Goal: Task Accomplishment & Management: Complete application form

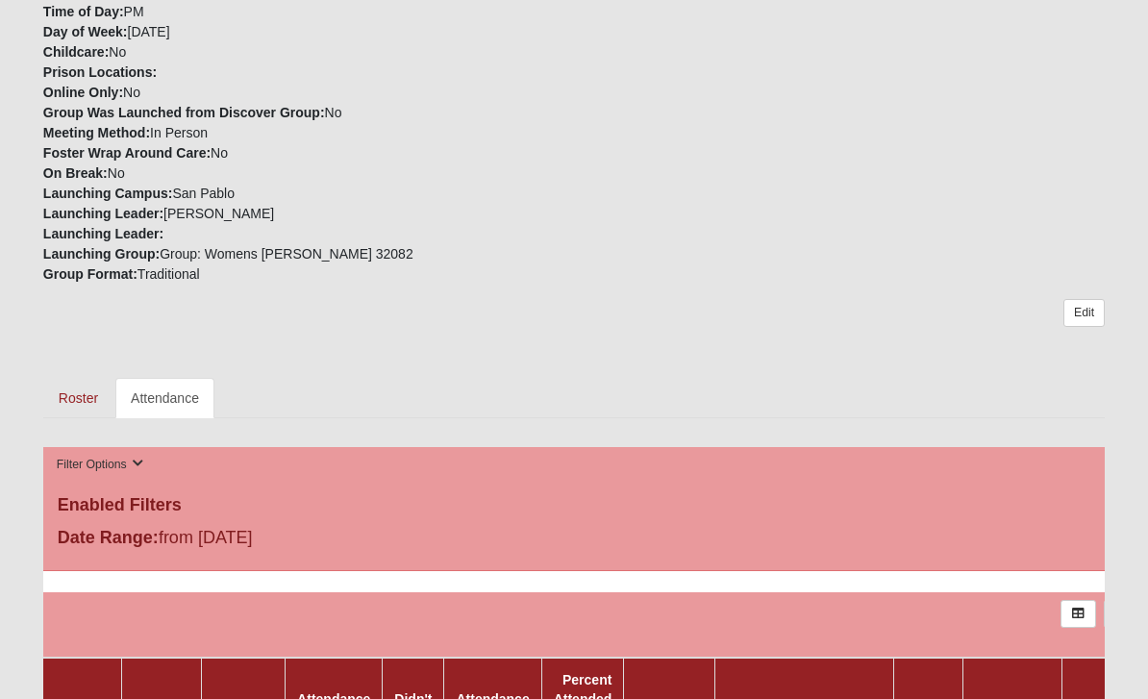
scroll to position [534, 0]
click at [163, 391] on link "Attendance" at bounding box center [164, 398] width 99 height 40
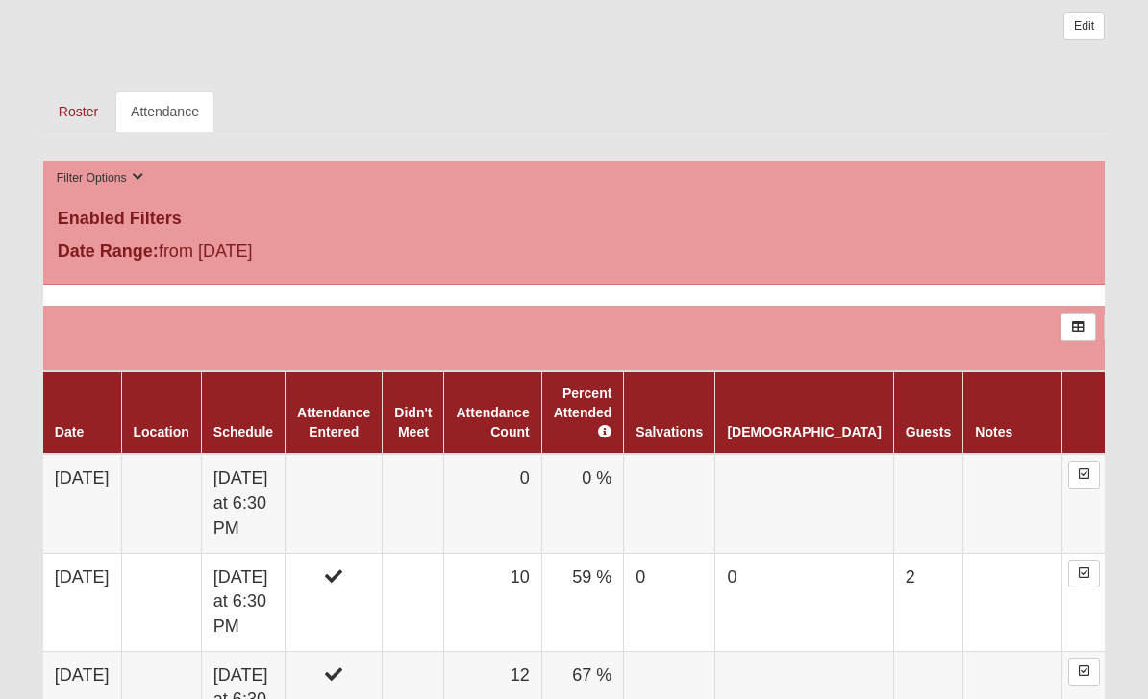
scroll to position [819, 0]
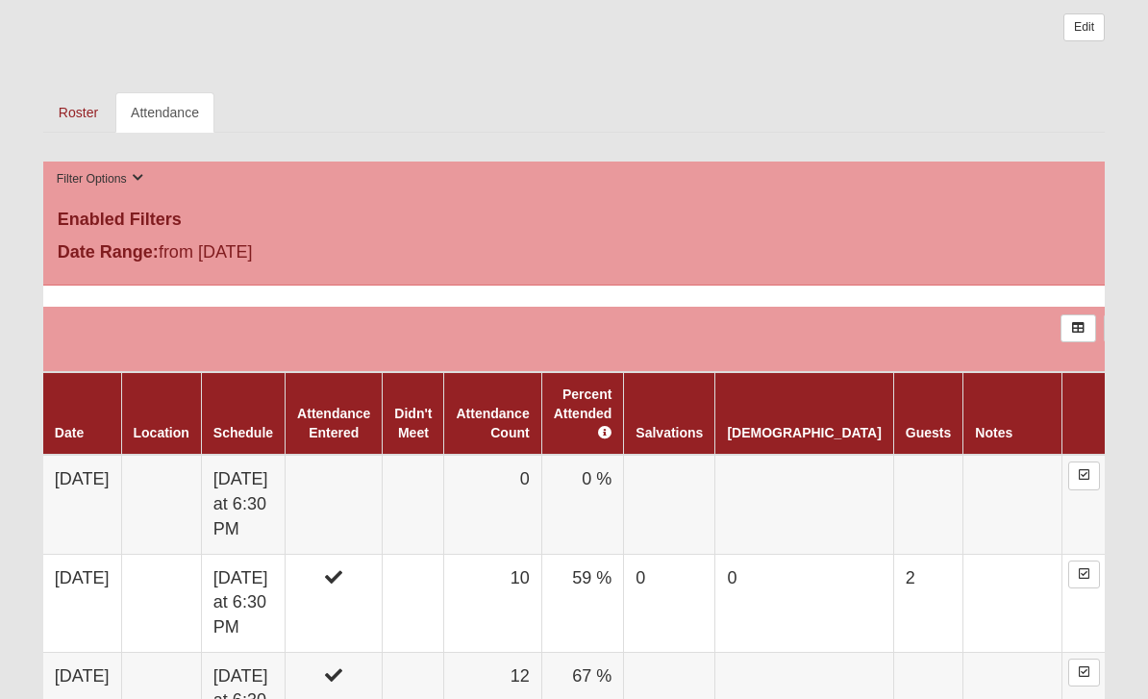
click at [501, 499] on td "0" at bounding box center [492, 504] width 97 height 99
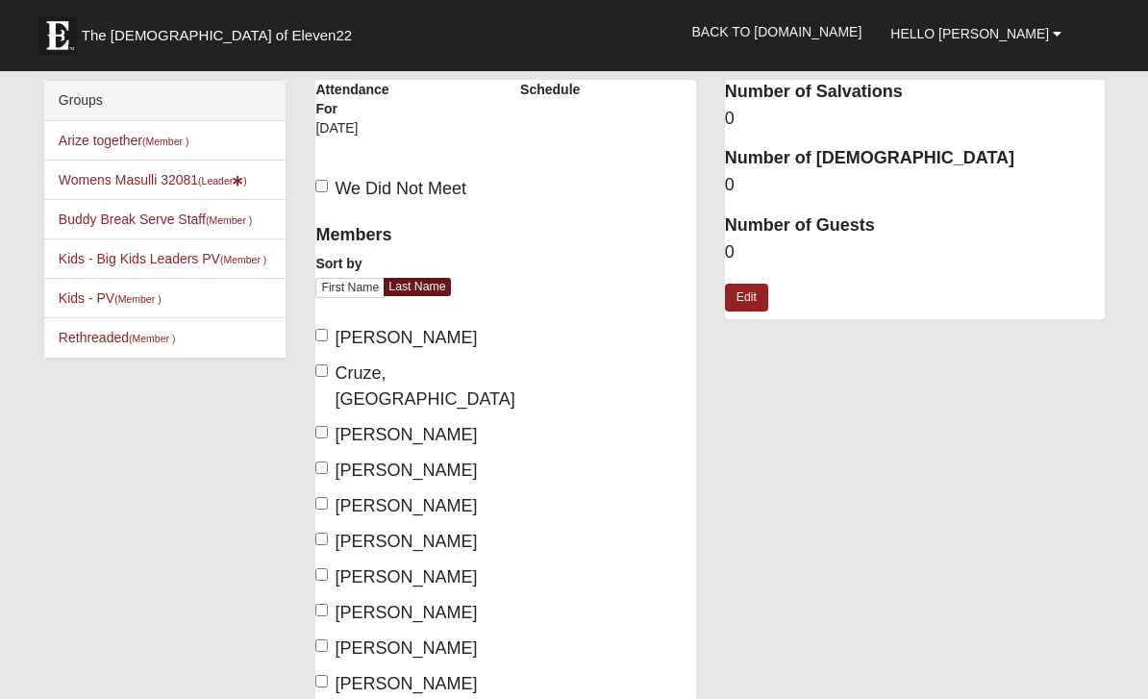
click at [331, 330] on label "[PERSON_NAME]" at bounding box center [396, 338] width 162 height 26
click at [328, 330] on input "[PERSON_NAME]" at bounding box center [321, 335] width 13 height 13
checkbox input "true"
click at [326, 377] on input "Cruze, Ashleigh" at bounding box center [321, 370] width 13 height 13
checkbox input "true"
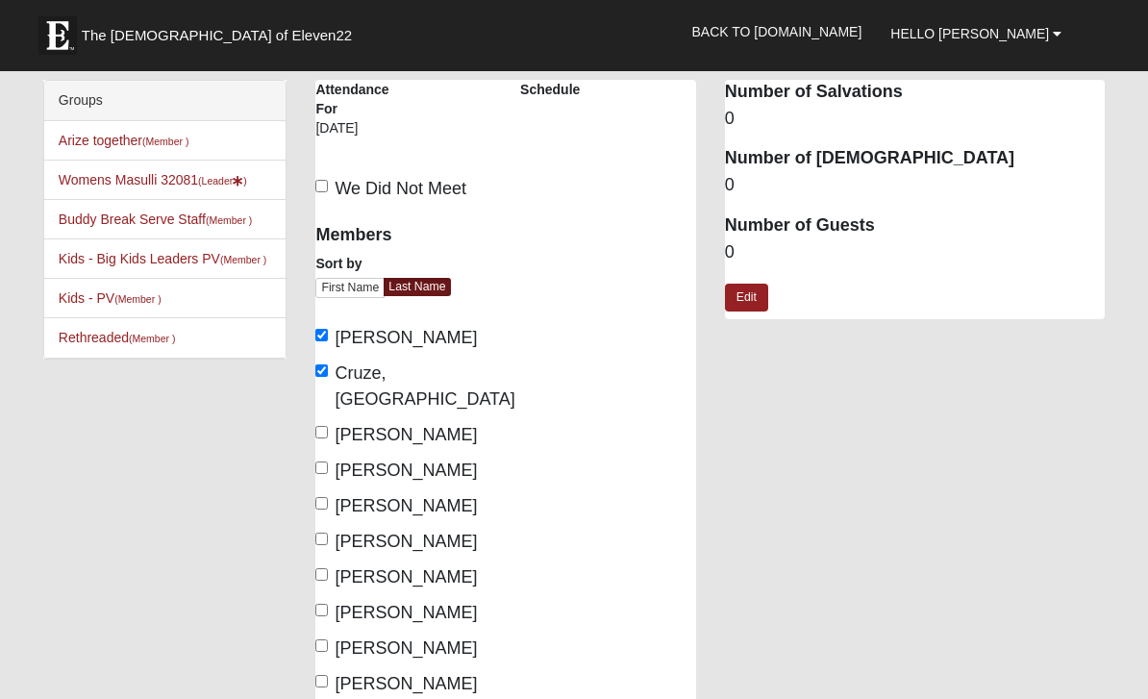
click at [328, 462] on input "Gilbert, Mary" at bounding box center [321, 468] width 13 height 13
checkbox input "true"
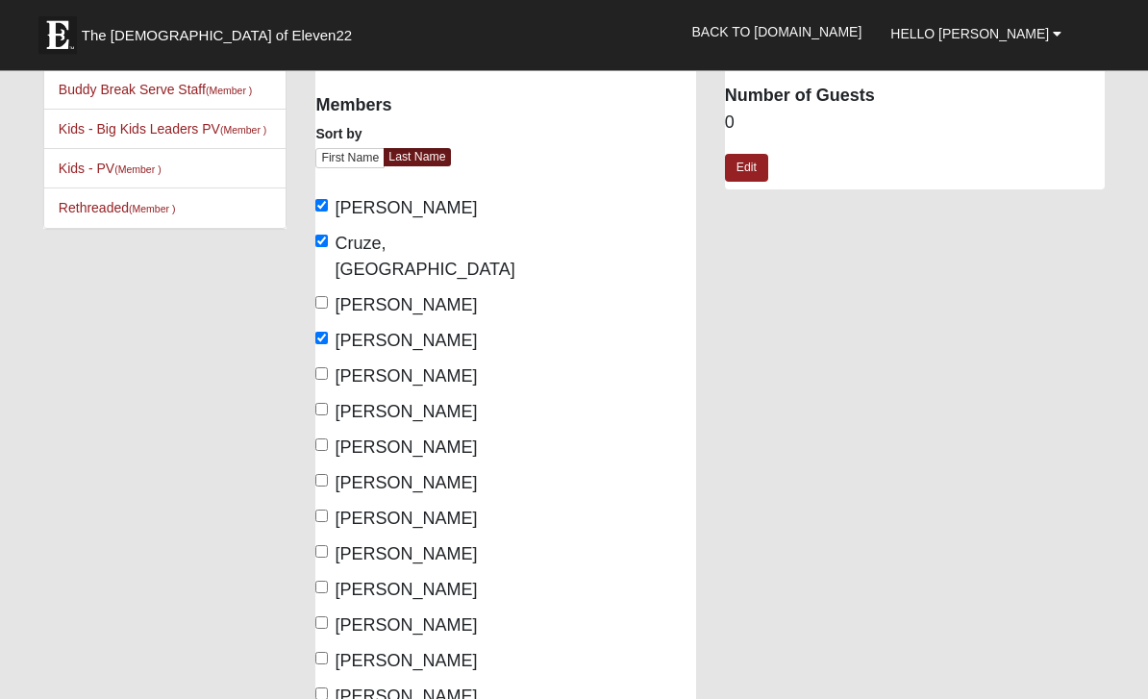
scroll to position [128, 0]
click at [327, 476] on input "Masulli, Lynda" at bounding box center [321, 482] width 13 height 13
checkbox input "true"
click at [328, 512] on input "McCauley, Christine" at bounding box center [321, 518] width 13 height 13
checkbox input "true"
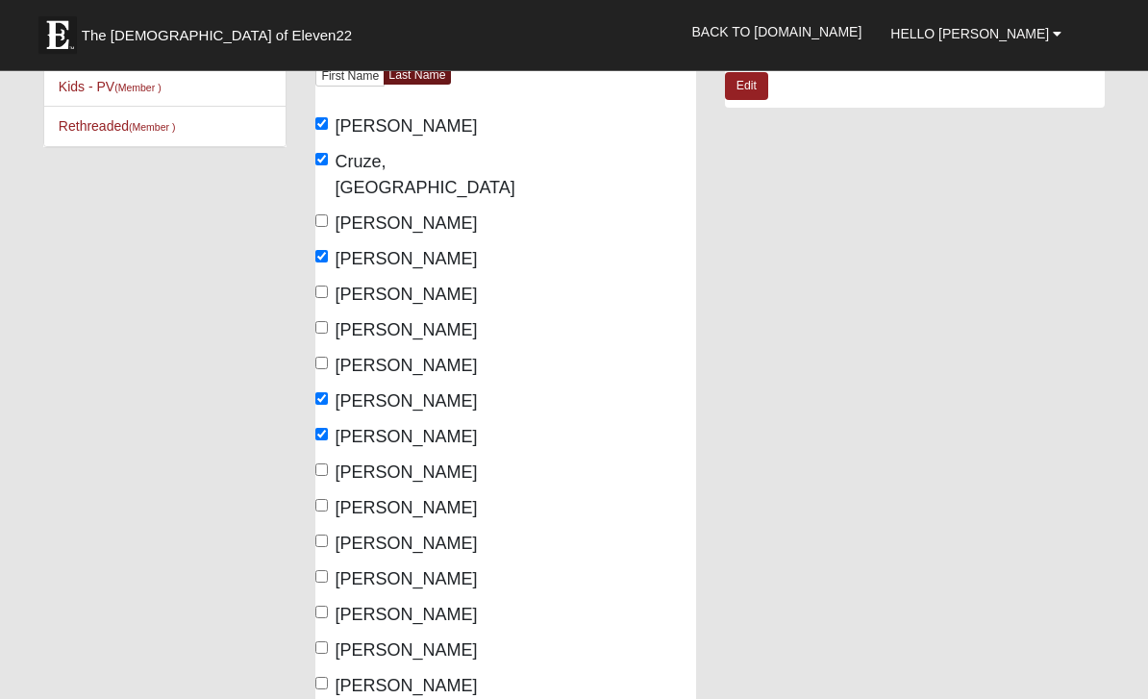
scroll to position [212, 0]
click at [323, 499] on input "Paul, Angie" at bounding box center [321, 505] width 13 height 13
checkbox input "true"
click at [328, 535] on input "Peda, Tanya" at bounding box center [321, 541] width 13 height 13
checkbox input "true"
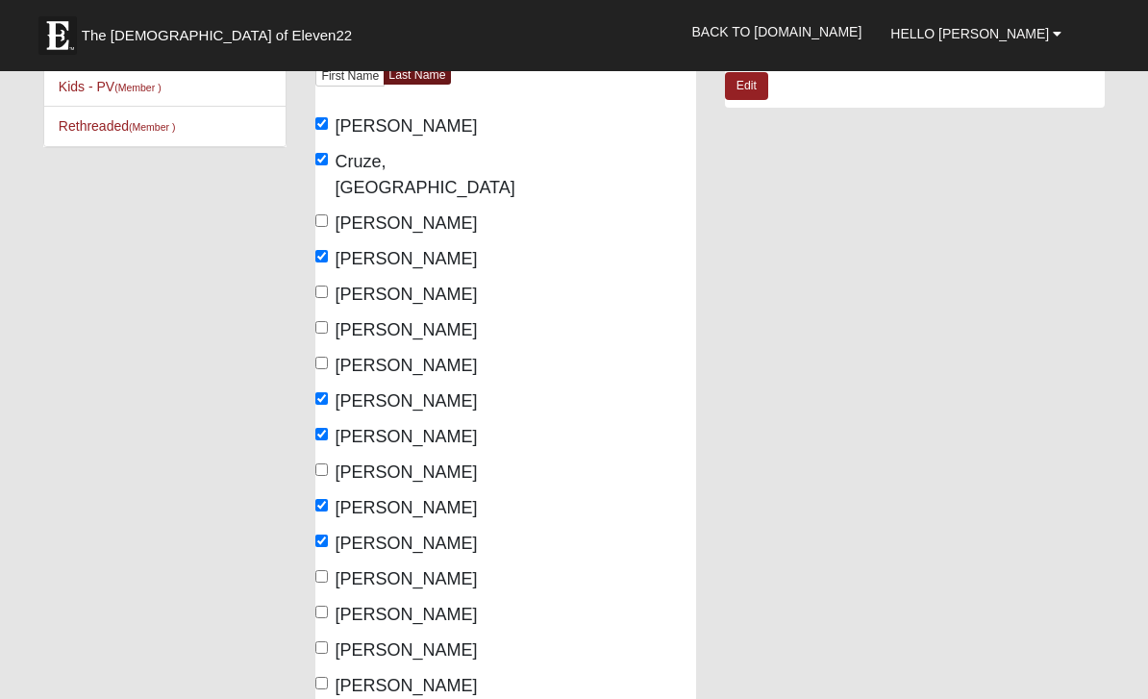
click at [328, 570] on input "Smith, Melinda" at bounding box center [321, 576] width 13 height 13
checkbox input "true"
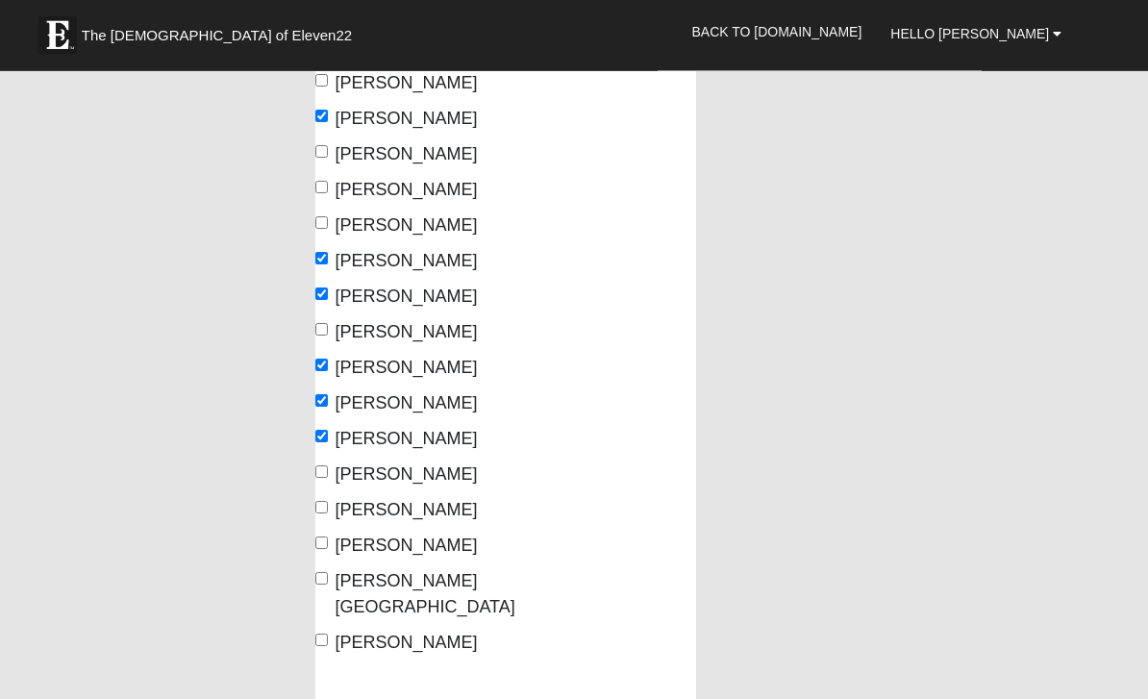
scroll to position [369, 0]
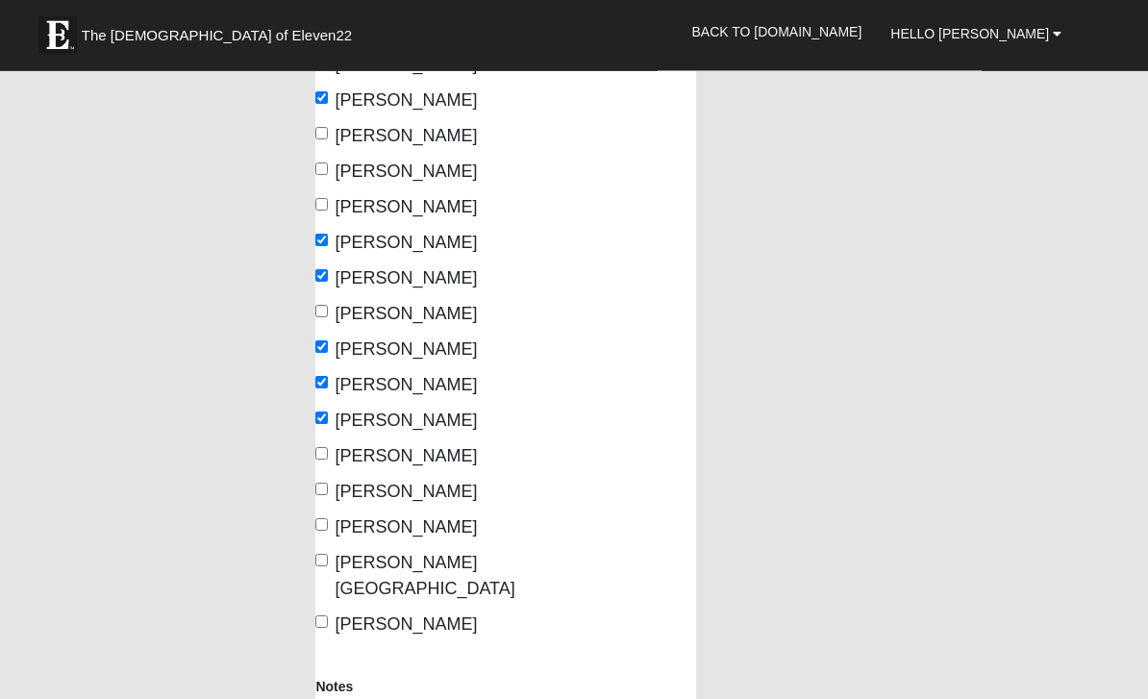
click at [326, 484] on input "Walker, Anita" at bounding box center [321, 490] width 13 height 13
checkbox input "true"
click at [327, 555] on input "Weyer, Angie" at bounding box center [321, 561] width 13 height 13
checkbox input "true"
click at [328, 616] on input "Williams, Stacey" at bounding box center [321, 622] width 13 height 13
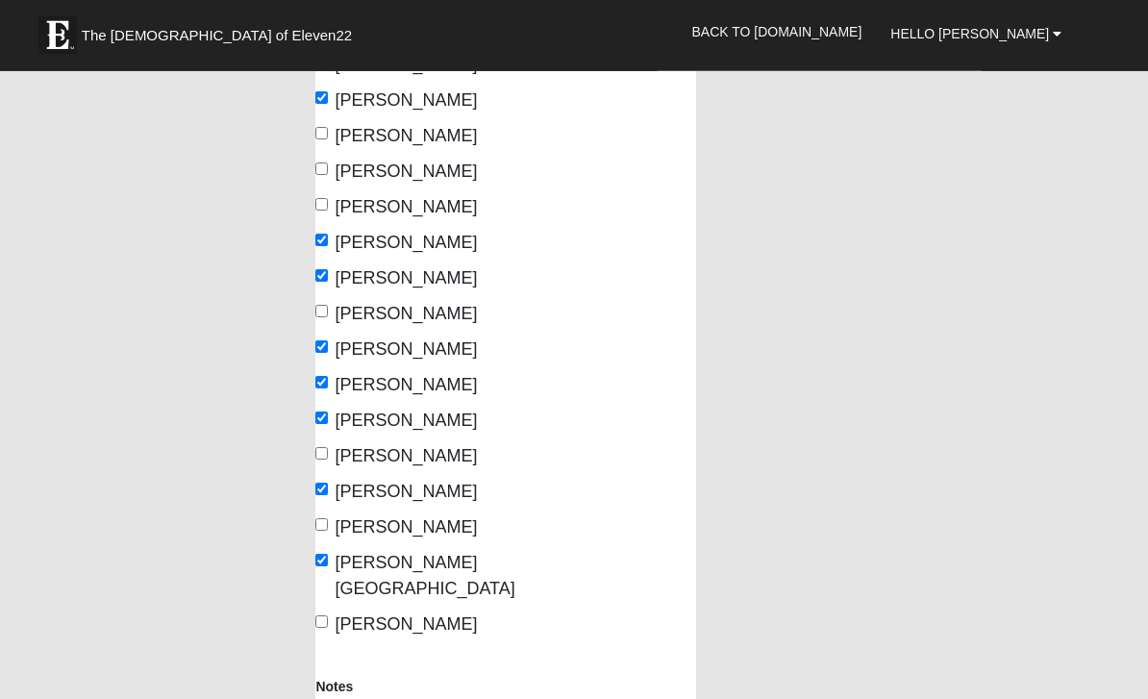
checkbox input "true"
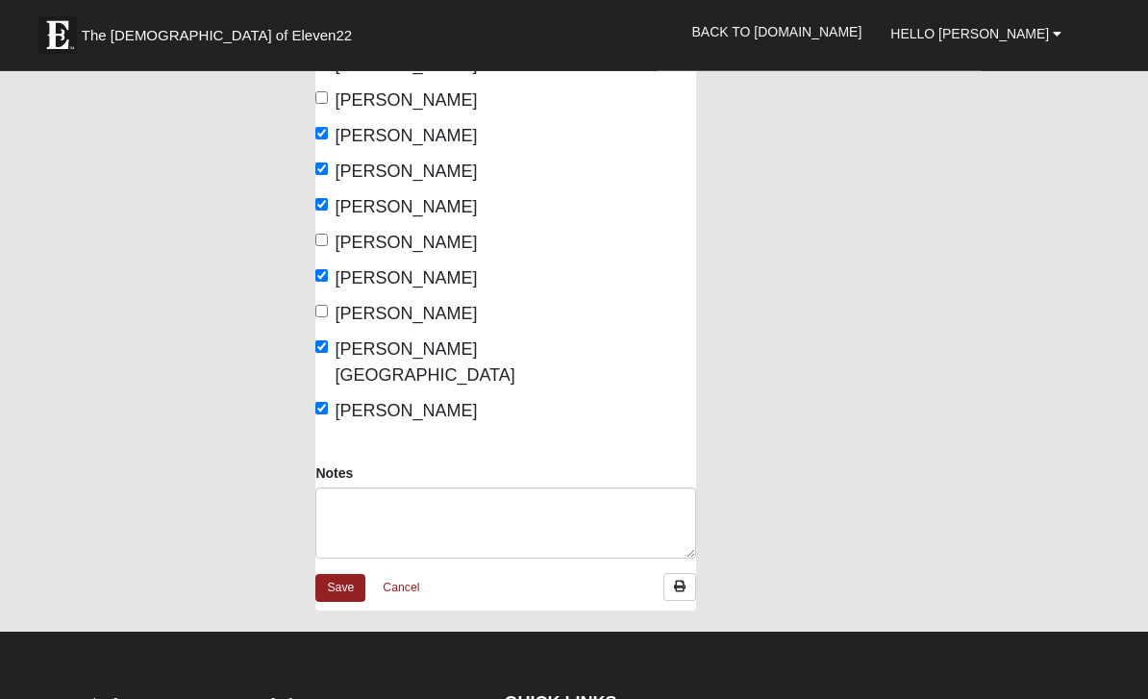
scroll to position [580, 0]
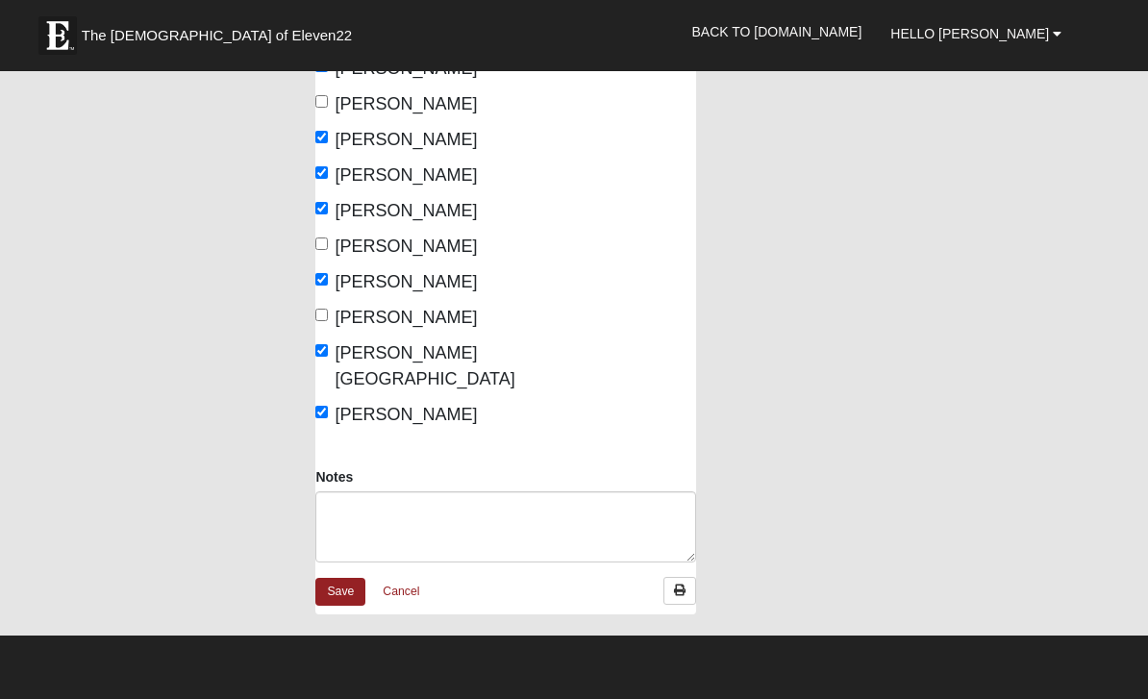
click at [343, 578] on link "Save" at bounding box center [340, 592] width 50 height 28
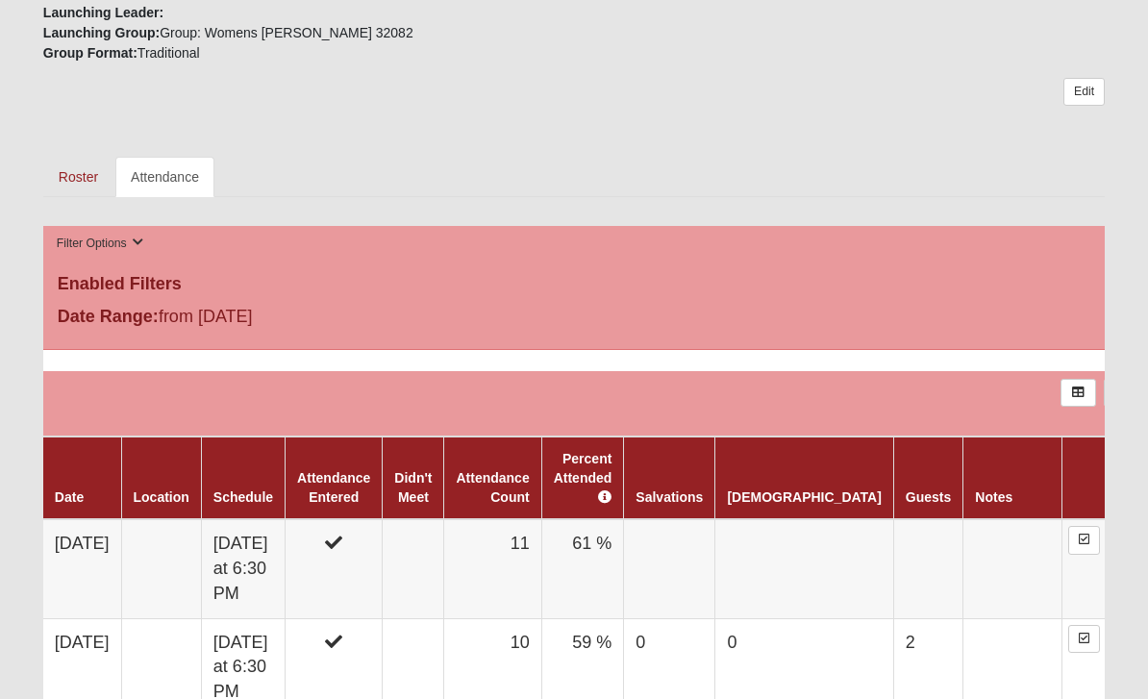
scroll to position [800, 0]
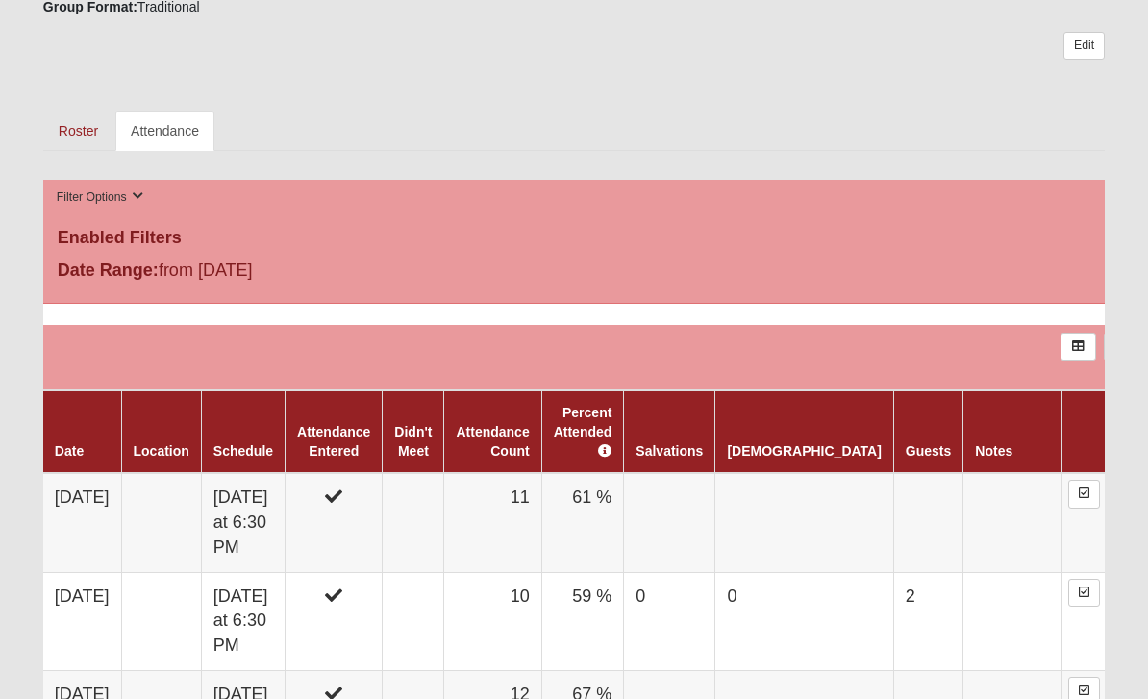
click at [533, 523] on td "11" at bounding box center [492, 523] width 97 height 99
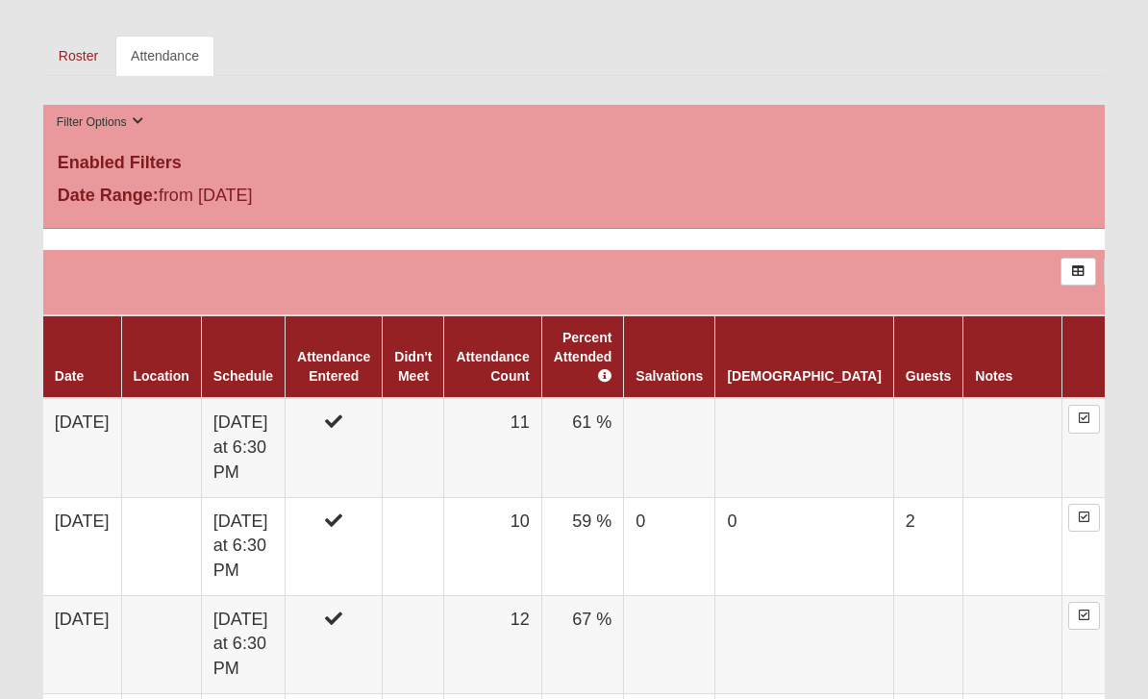
scroll to position [875, 0]
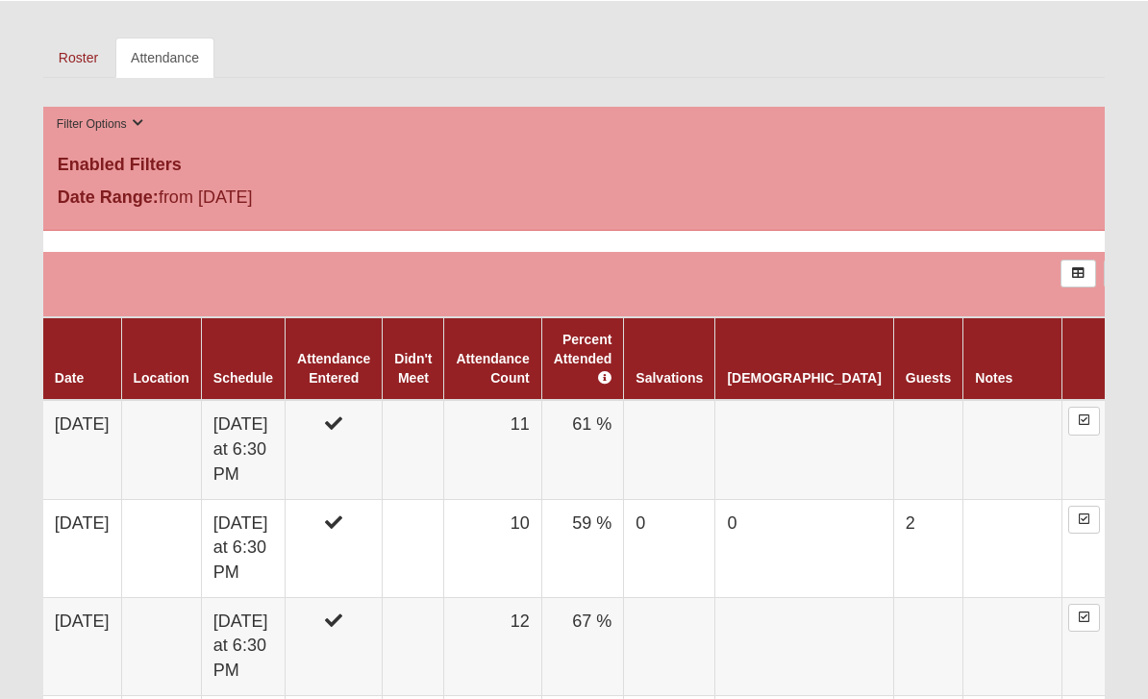
click at [893, 371] on th "Guests" at bounding box center [927, 357] width 69 height 83
click at [893, 347] on th "Guests" at bounding box center [927, 357] width 69 height 83
click at [893, 432] on td at bounding box center [927, 448] width 69 height 99
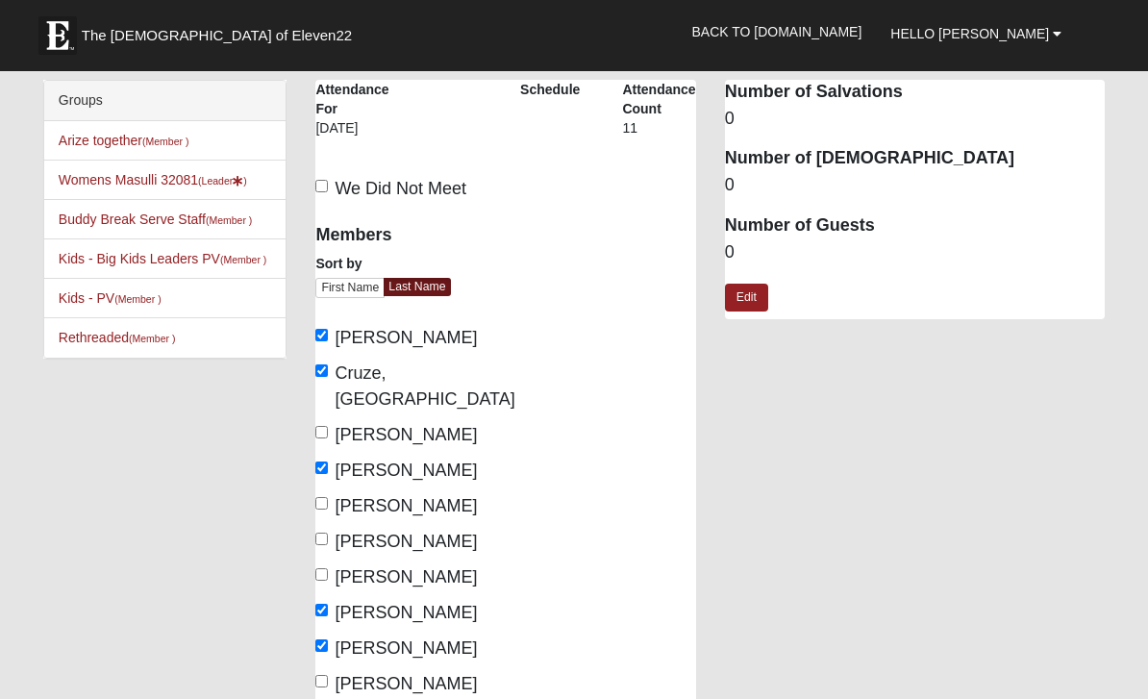
click at [746, 287] on link "Edit" at bounding box center [746, 298] width 43 height 28
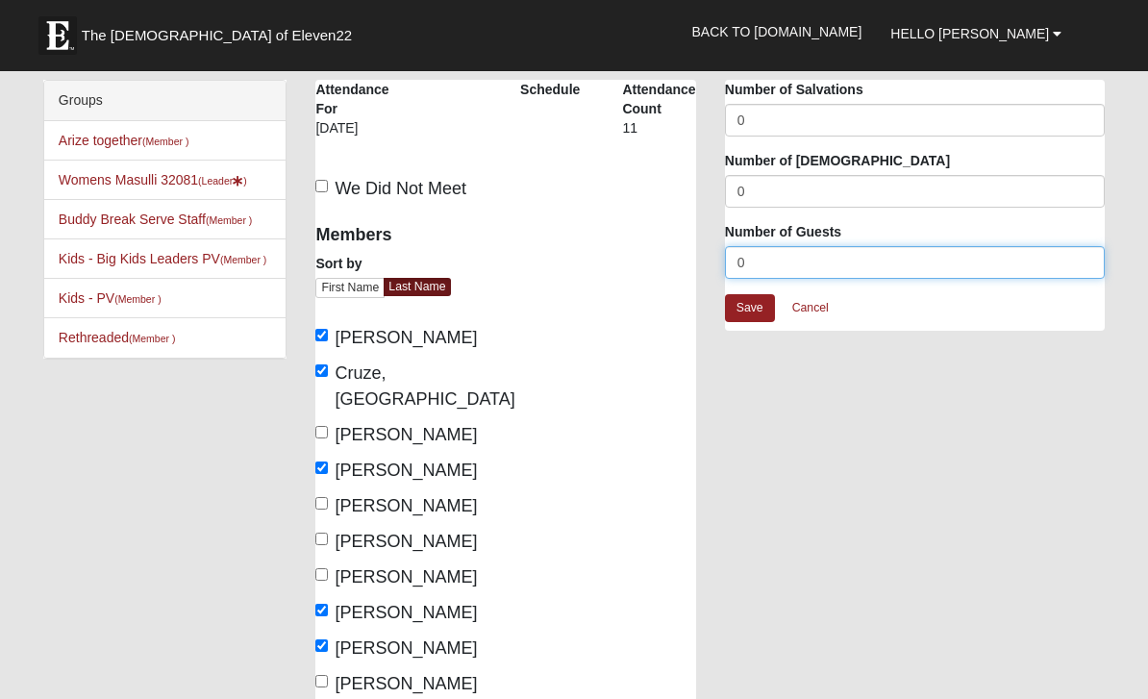
click at [758, 253] on input "0" at bounding box center [915, 262] width 380 height 33
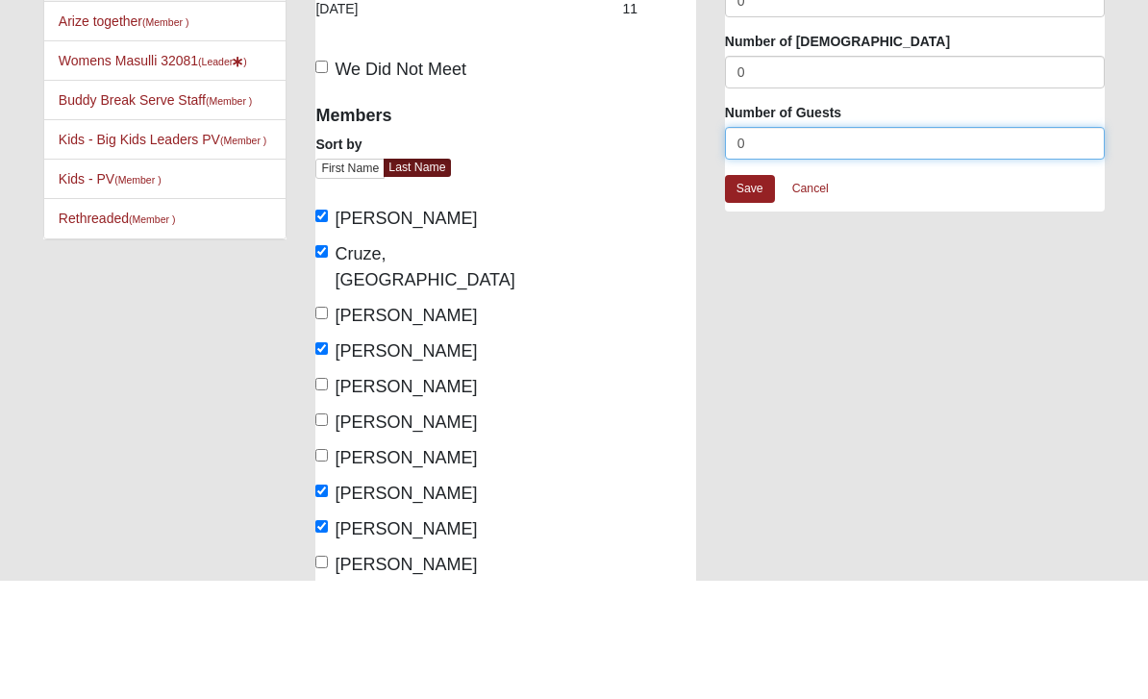
click at [787, 246] on input "0" at bounding box center [915, 262] width 380 height 33
type input "2"
click at [756, 294] on link "Save" at bounding box center [750, 308] width 50 height 28
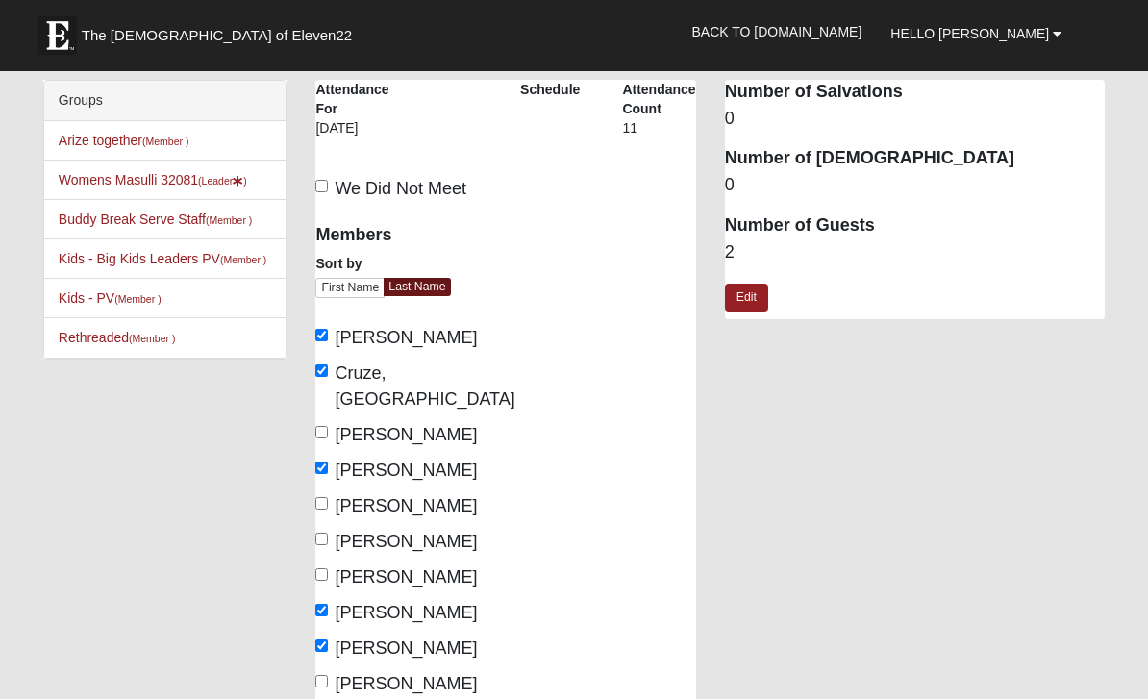
click at [752, 245] on dd "2" at bounding box center [915, 252] width 380 height 25
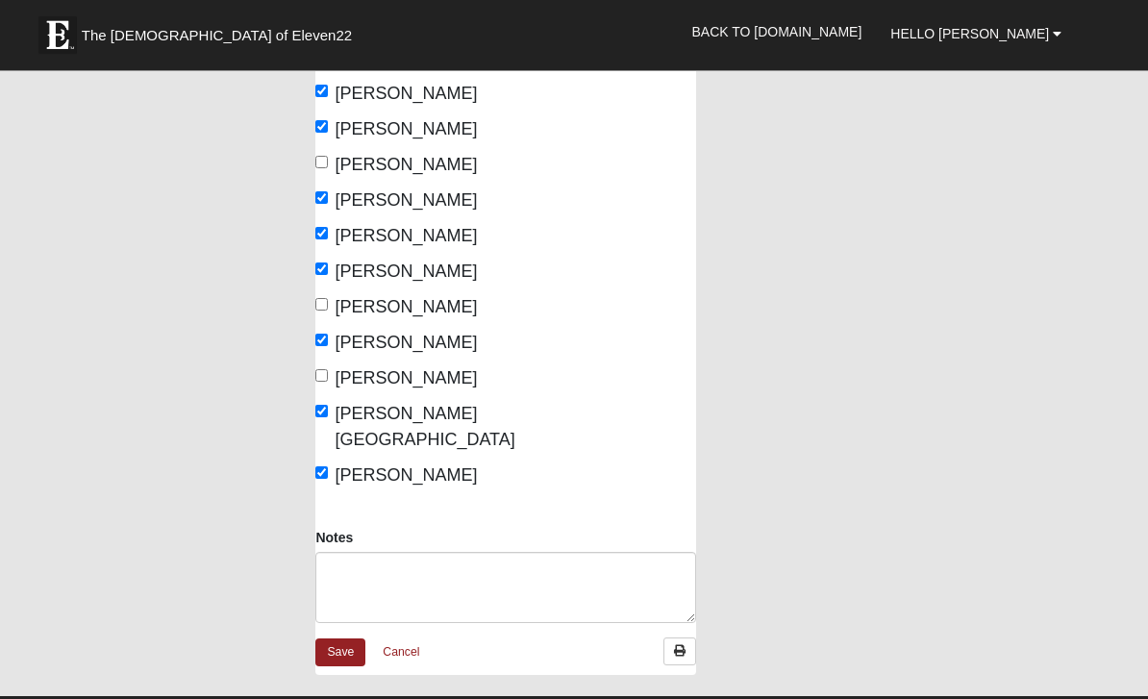
scroll to position [516, 0]
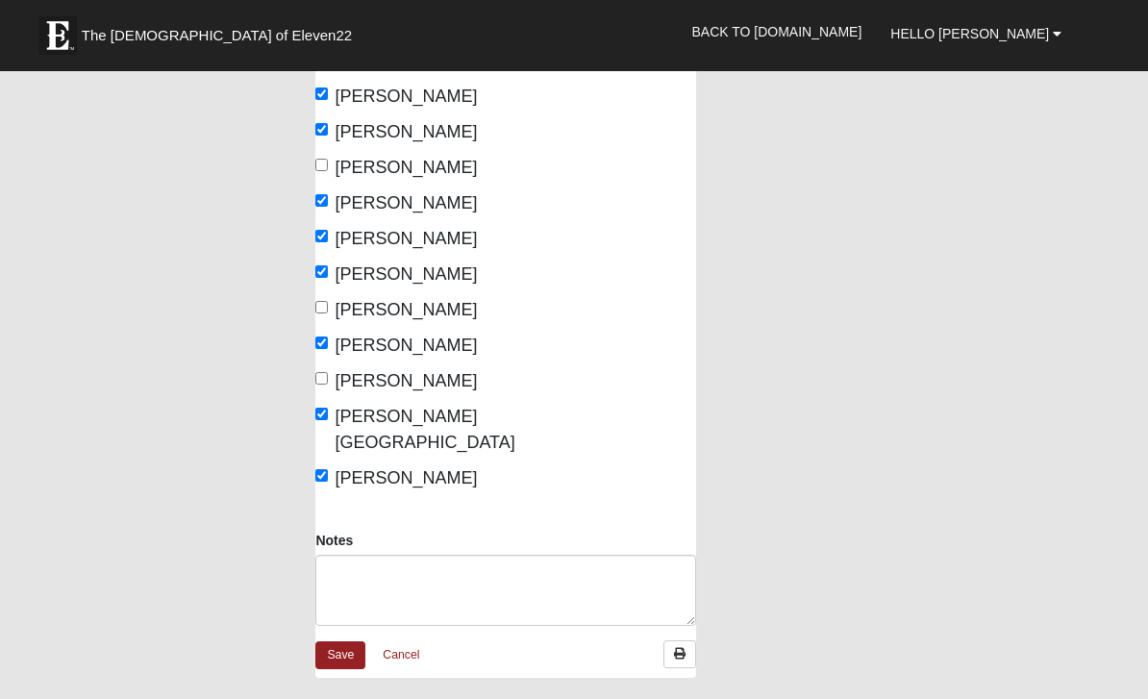
click at [342, 641] on link "Save" at bounding box center [340, 655] width 50 height 28
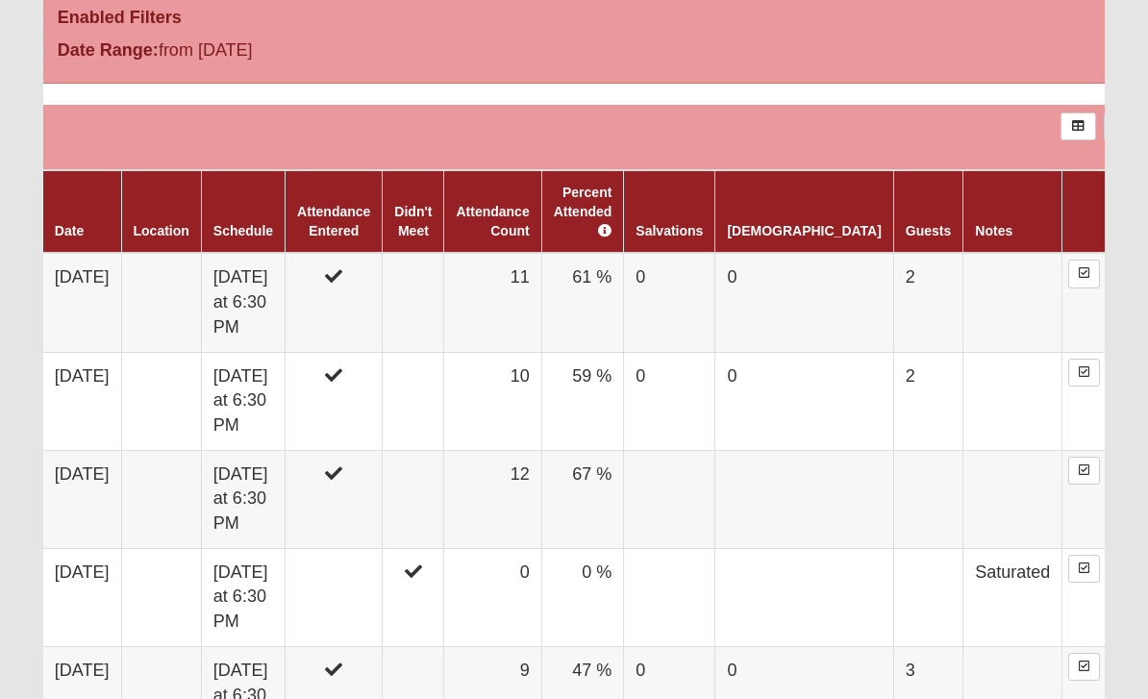
scroll to position [1020, 0]
